Goal: Communication & Community: Connect with others

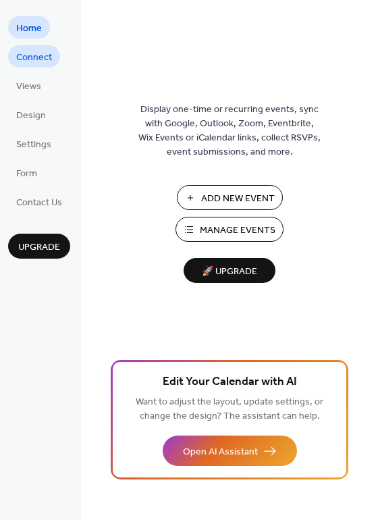
click at [44, 57] on span "Connect" at bounding box center [34, 58] width 36 height 14
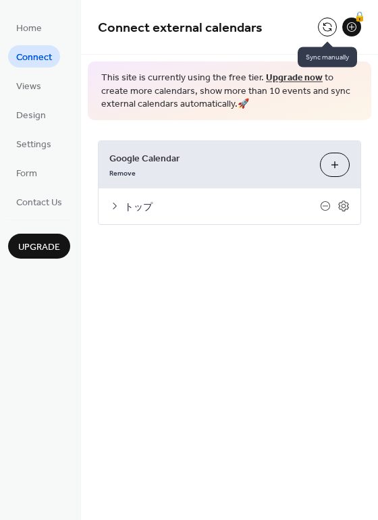
click at [327, 26] on button at bounding box center [327, 27] width 19 height 19
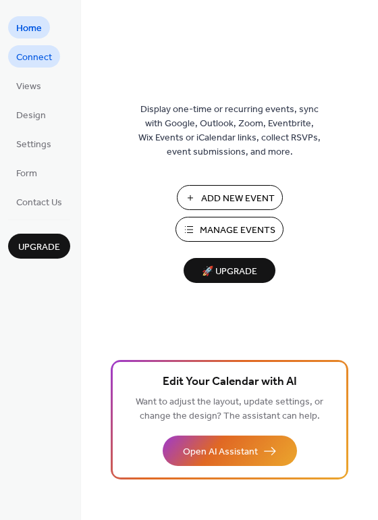
click at [48, 58] on span "Connect" at bounding box center [34, 58] width 36 height 14
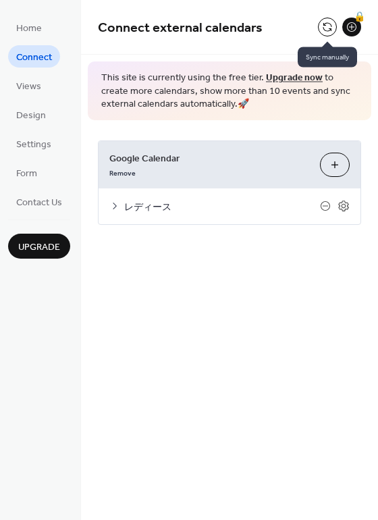
click at [325, 28] on button at bounding box center [327, 27] width 19 height 19
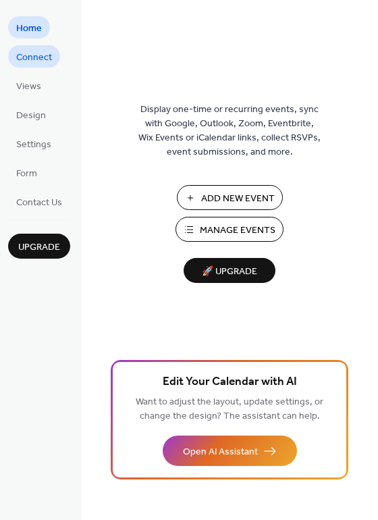
click at [22, 59] on span "Connect" at bounding box center [34, 58] width 36 height 14
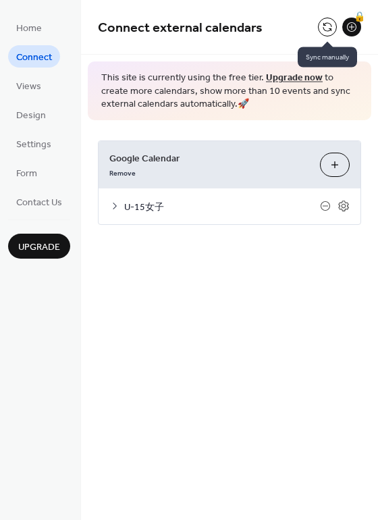
click button
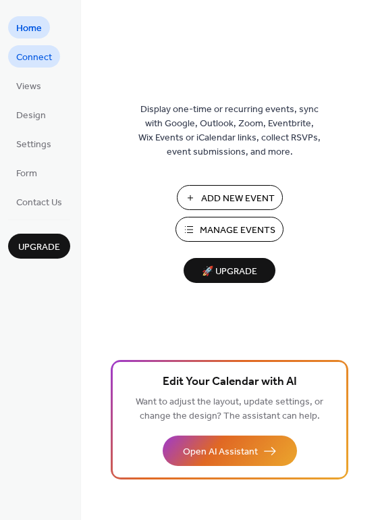
click at [46, 59] on span "Connect" at bounding box center [34, 58] width 36 height 14
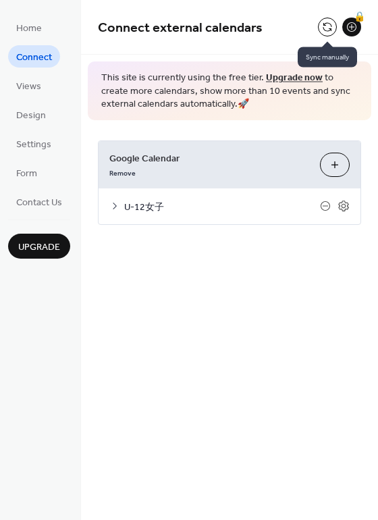
click at [325, 31] on button at bounding box center [327, 27] width 19 height 19
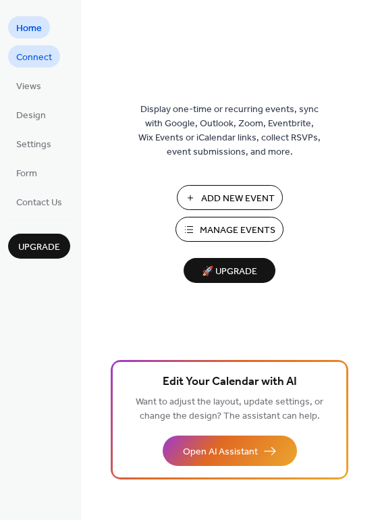
click at [42, 51] on span "Connect" at bounding box center [34, 58] width 36 height 14
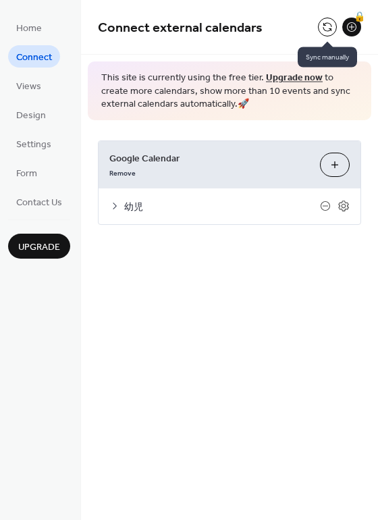
click at [323, 28] on button at bounding box center [327, 27] width 19 height 19
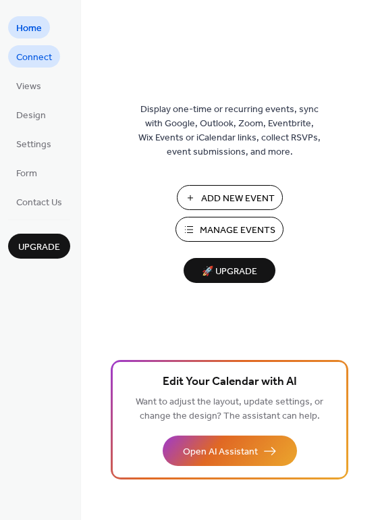
click at [42, 59] on span "Connect" at bounding box center [34, 58] width 36 height 14
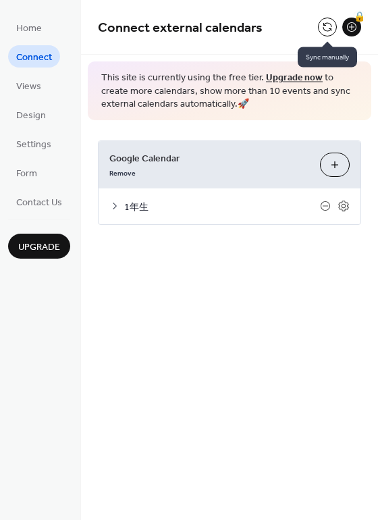
click at [330, 28] on button at bounding box center [327, 27] width 19 height 19
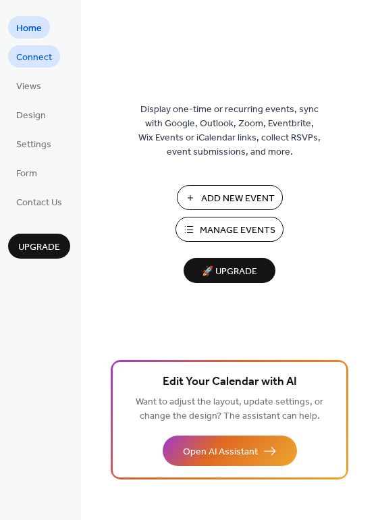
click at [38, 55] on span "Connect" at bounding box center [34, 58] width 36 height 14
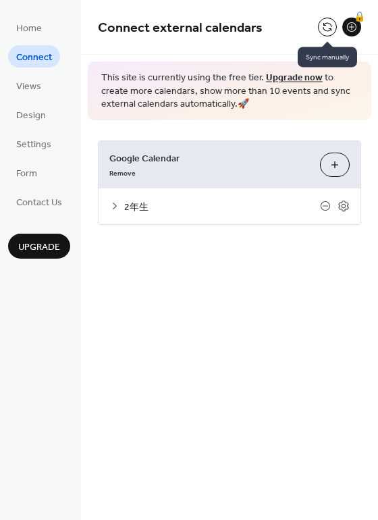
click at [333, 24] on button at bounding box center [327, 27] width 19 height 19
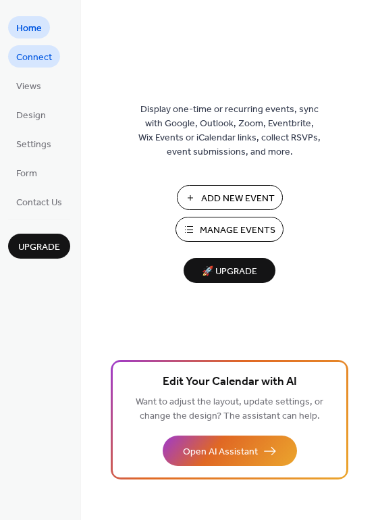
click at [44, 54] on span "Connect" at bounding box center [34, 58] width 36 height 14
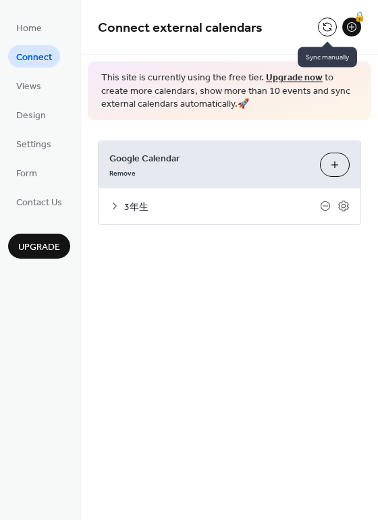
click at [334, 27] on button at bounding box center [327, 27] width 19 height 19
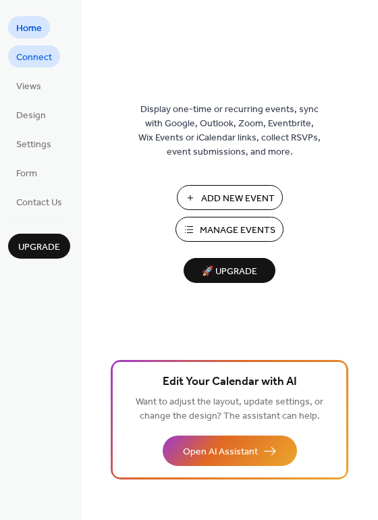
click at [48, 55] on span "Connect" at bounding box center [34, 58] width 36 height 14
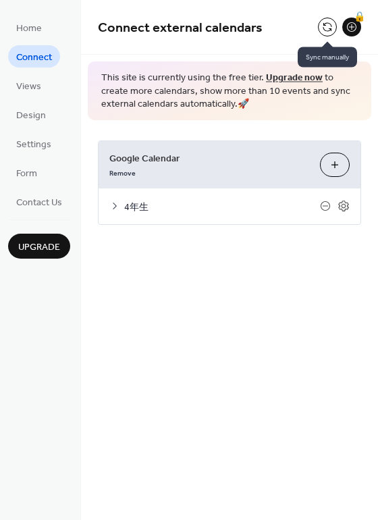
click at [333, 24] on button at bounding box center [327, 27] width 19 height 19
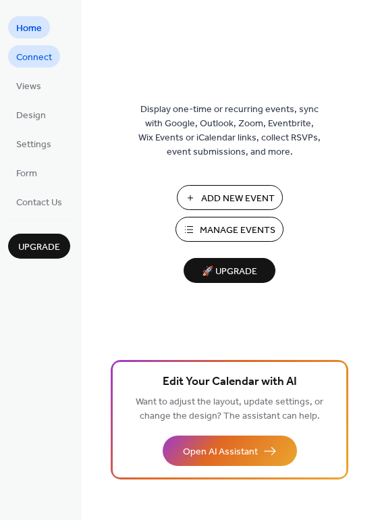
click at [45, 57] on span "Connect" at bounding box center [34, 58] width 36 height 14
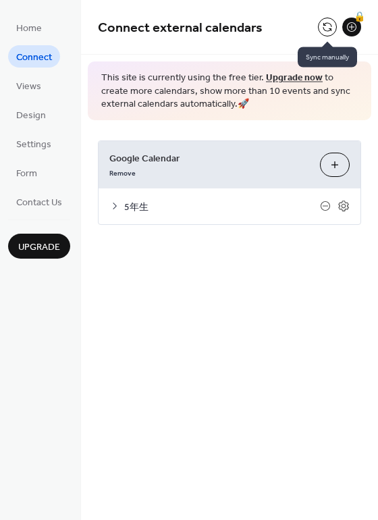
click at [330, 23] on button at bounding box center [327, 27] width 19 height 19
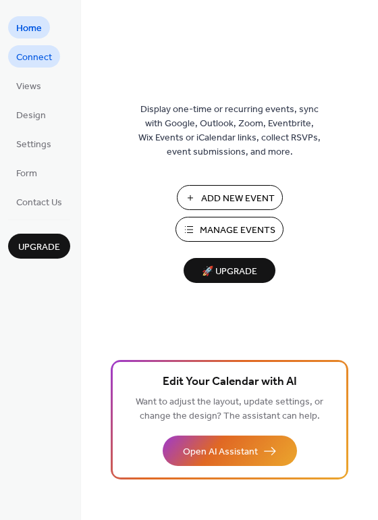
click at [47, 51] on span "Connect" at bounding box center [34, 58] width 36 height 14
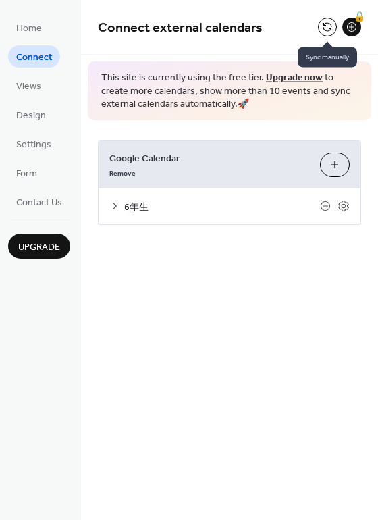
click at [326, 23] on button at bounding box center [327, 27] width 19 height 19
